Goal: Information Seeking & Learning: Learn about a topic

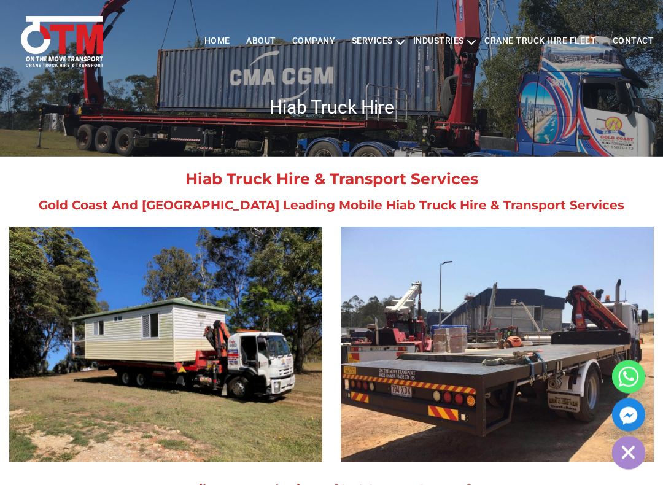
scroll to position [47, 0]
click at [114, 351] on img at bounding box center [165, 344] width 313 height 235
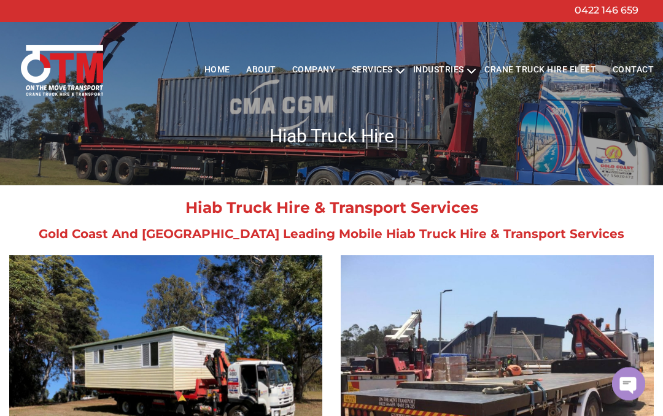
scroll to position [0, 0]
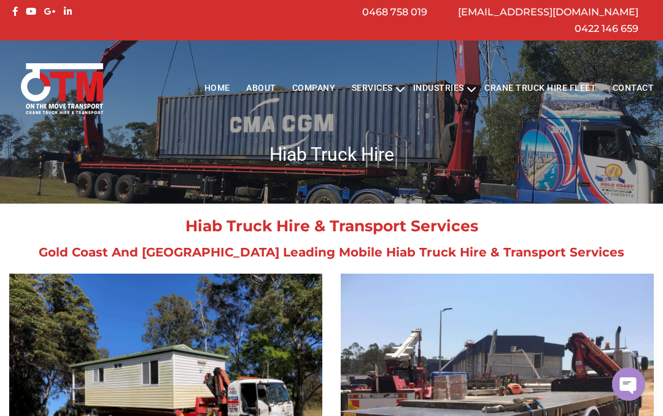
click at [511, 73] on link "Crane Truck Hire Fleet" at bounding box center [540, 90] width 128 height 34
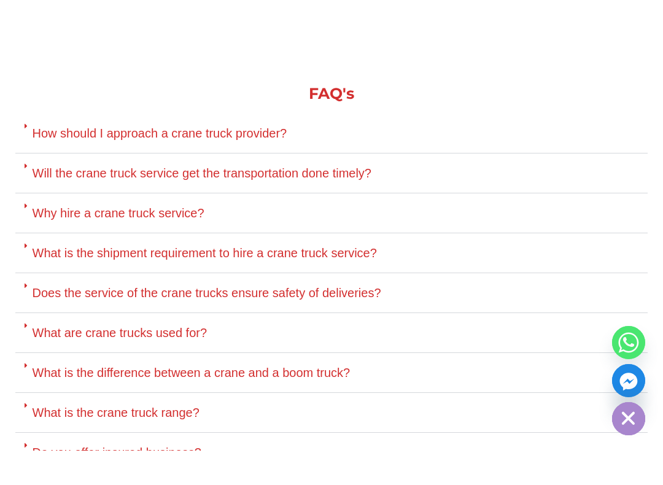
scroll to position [3908, 0]
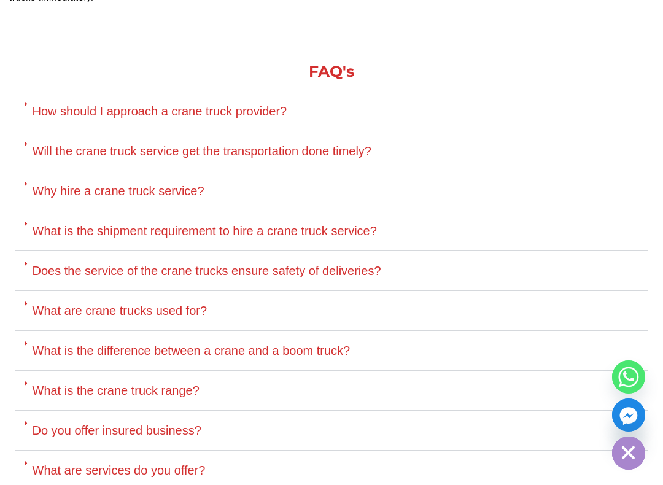
click at [348, 344] on link "What is the difference between a crane and a boom truck?" at bounding box center [192, 351] width 318 height 14
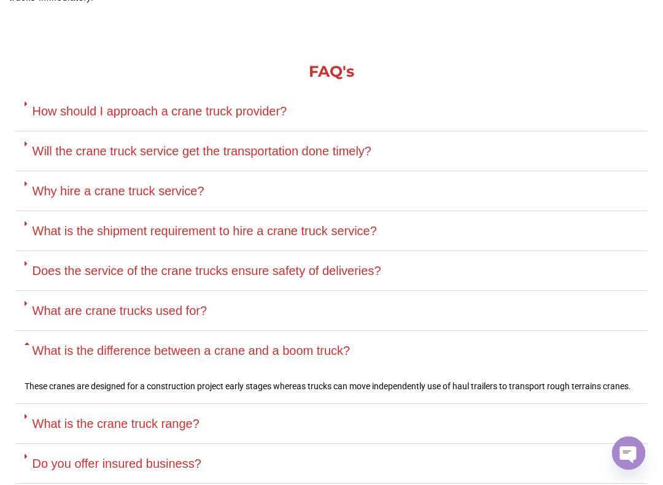
click at [49, 416] on link "What is the crane truck range?" at bounding box center [116, 424] width 167 height 14
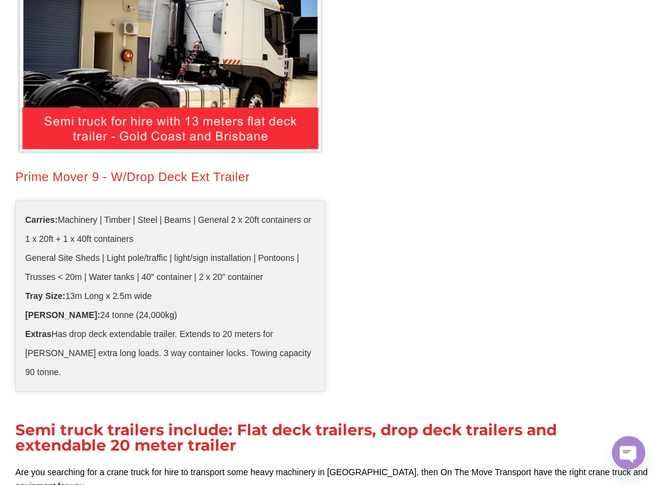
scroll to position [2192, 0]
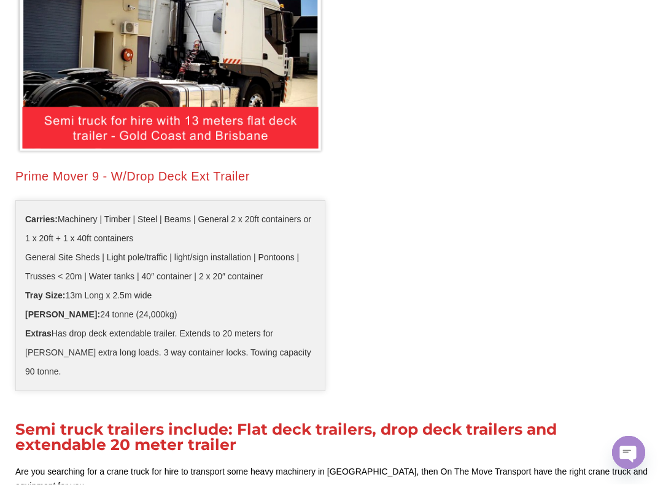
click at [365, 252] on div at bounding box center [493, 159] width 322 height 483
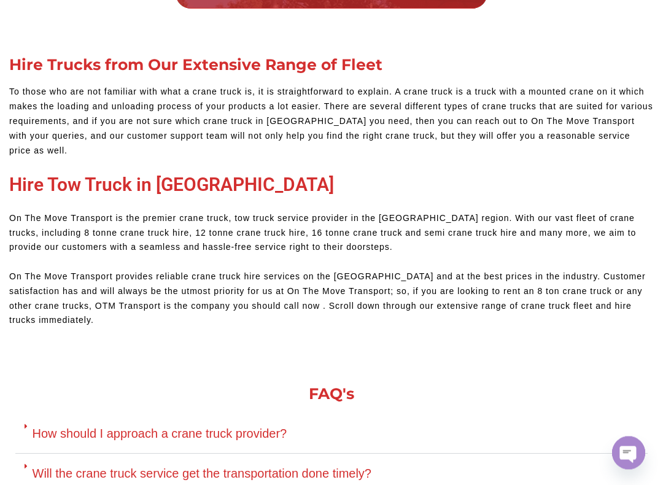
scroll to position [3586, 0]
click at [262, 416] on link "How should I approach a crane truck provider?" at bounding box center [160, 433] width 255 height 14
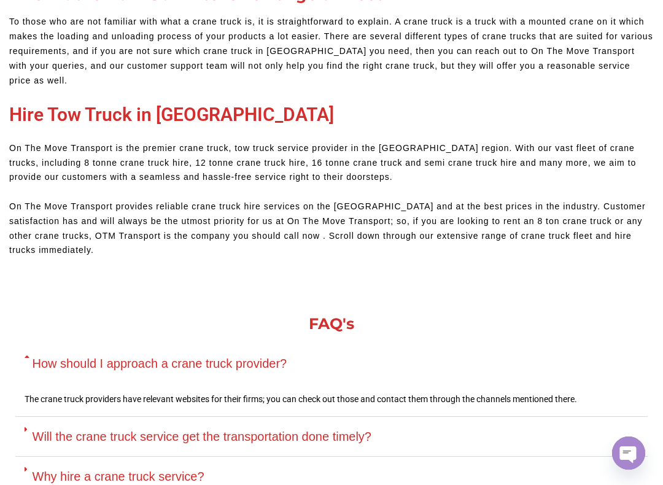
scroll to position [3660, 0]
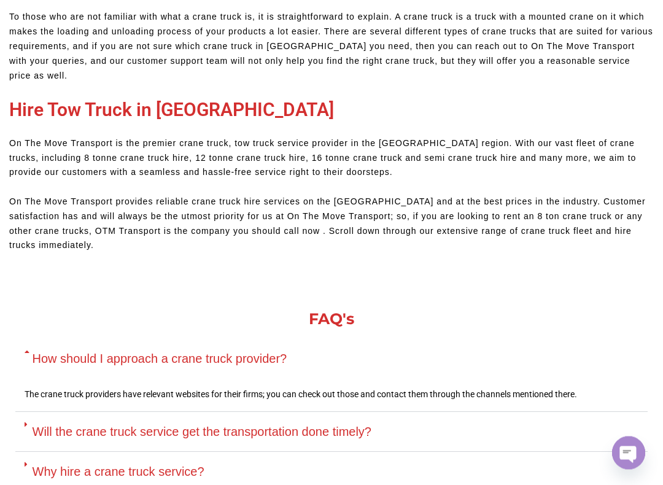
click at [365, 416] on link "Will the crane truck service get the transportation done timely?" at bounding box center [202, 432] width 339 height 14
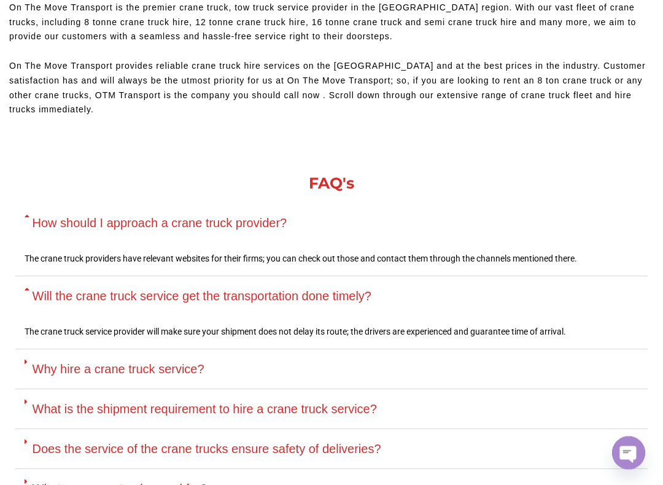
scroll to position [3797, 0]
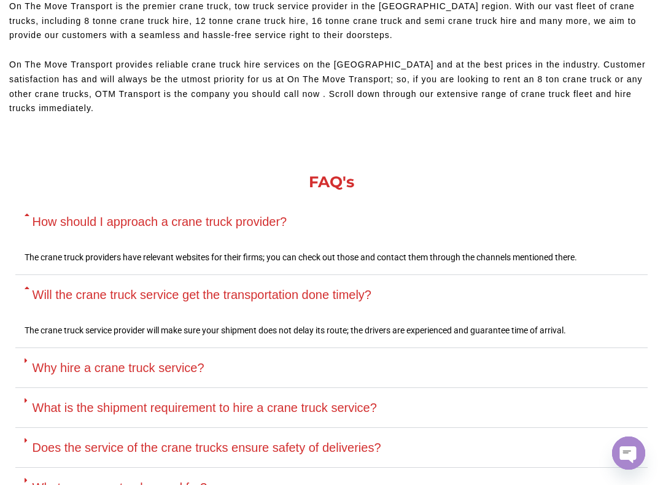
click at [360, 401] on link "What is the shipment requirement to hire a crane truck service?" at bounding box center [205, 408] width 344 height 14
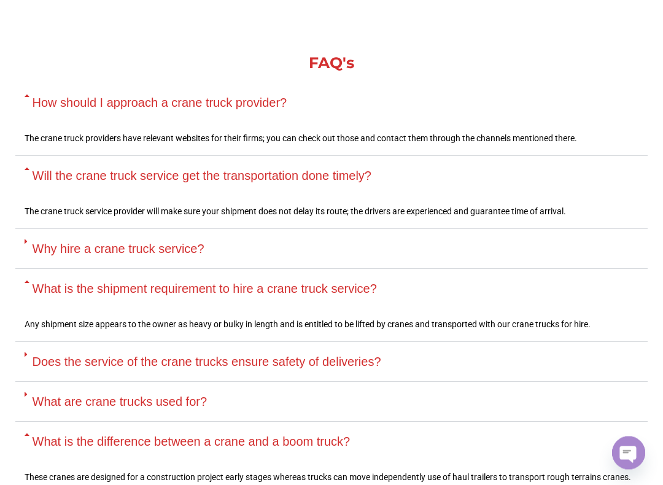
scroll to position [3921, 0]
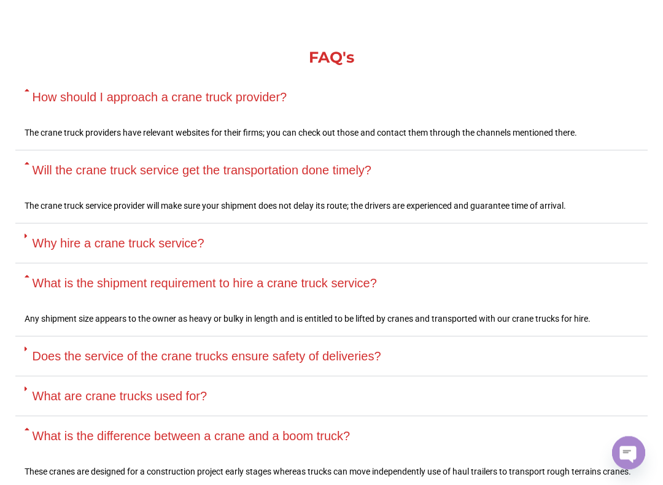
click at [377, 350] on link "Does the service of the crane trucks ensure safety of deliveries?" at bounding box center [207, 357] width 349 height 14
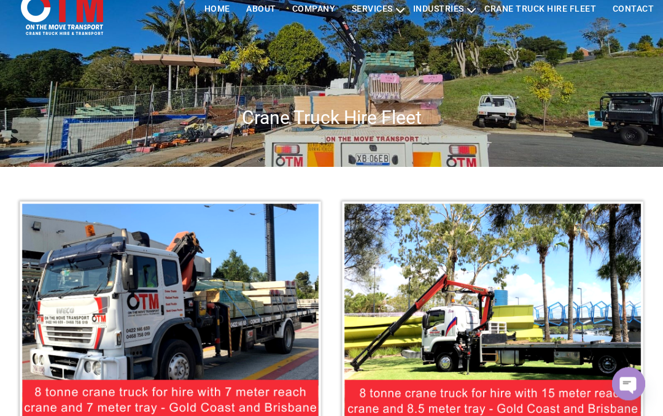
scroll to position [0, 0]
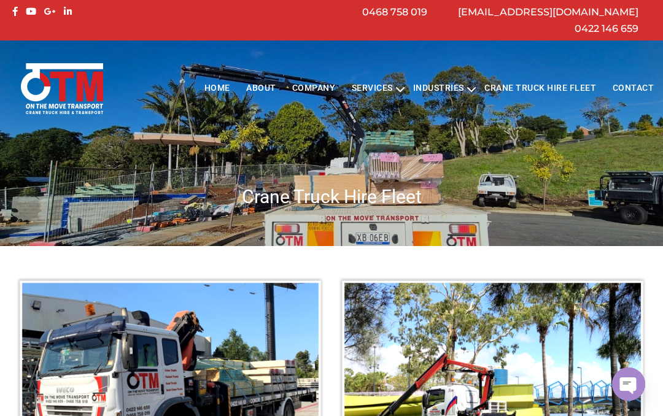
click at [574, 12] on link "[EMAIL_ADDRESS][DOMAIN_NAME]" at bounding box center [548, 12] width 180 height 12
